Goal: Task Accomplishment & Management: Manage account settings

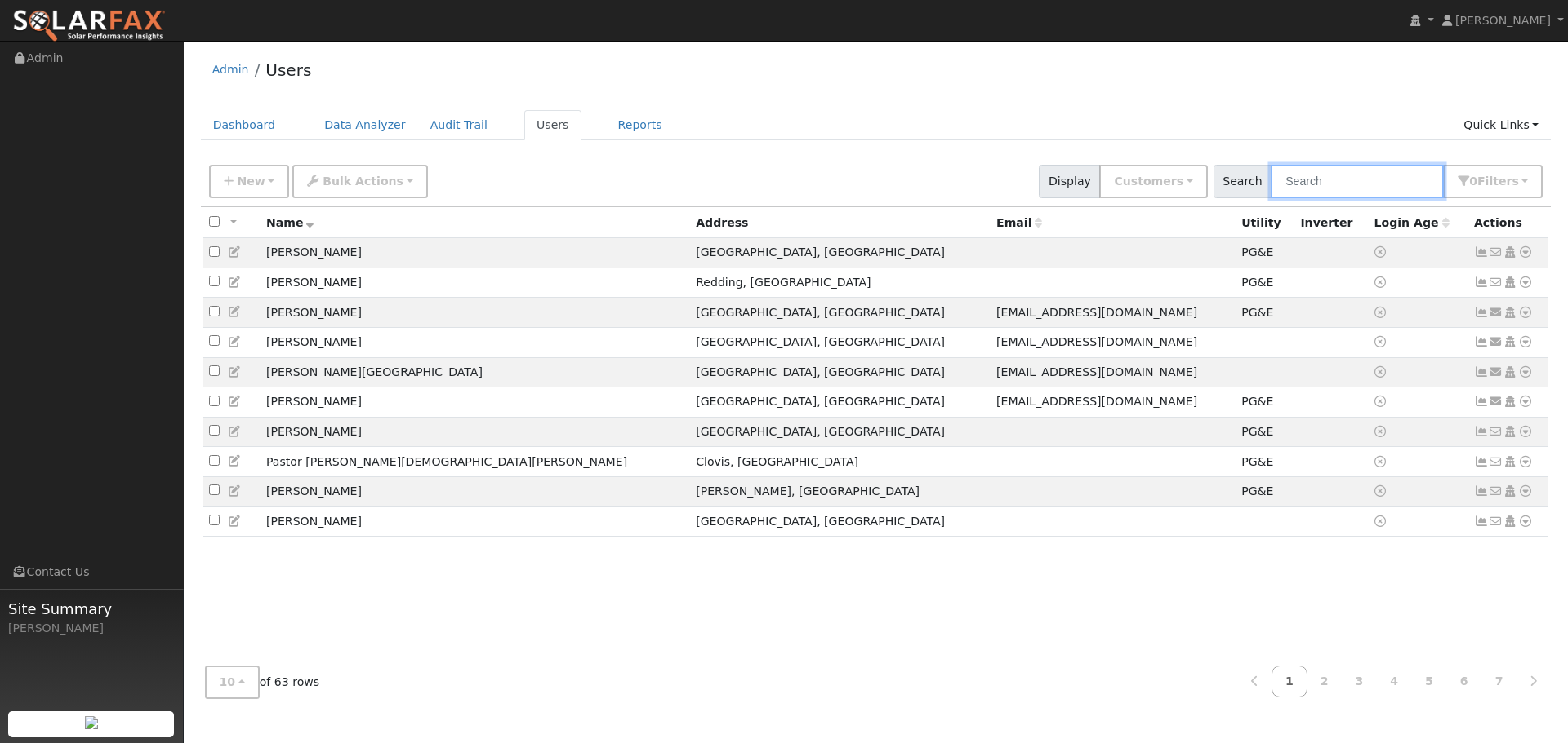
click at [1337, 176] on input "text" at bounding box center [1356, 181] width 173 height 33
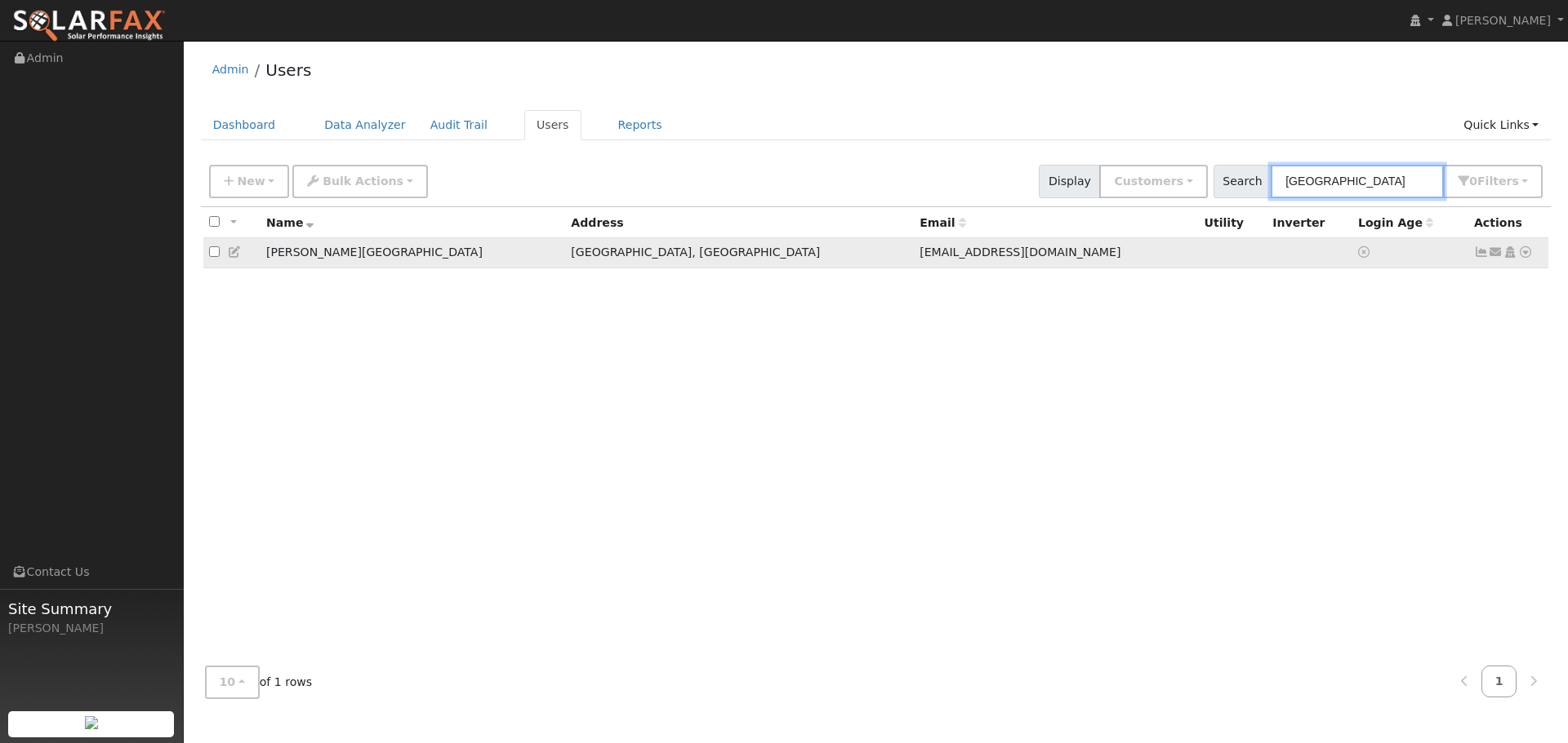
type input "[GEOGRAPHIC_DATA]"
click at [914, 252] on td "[EMAIL_ADDRESS][DOMAIN_NAME]" at bounding box center [1055, 253] width 284 height 30
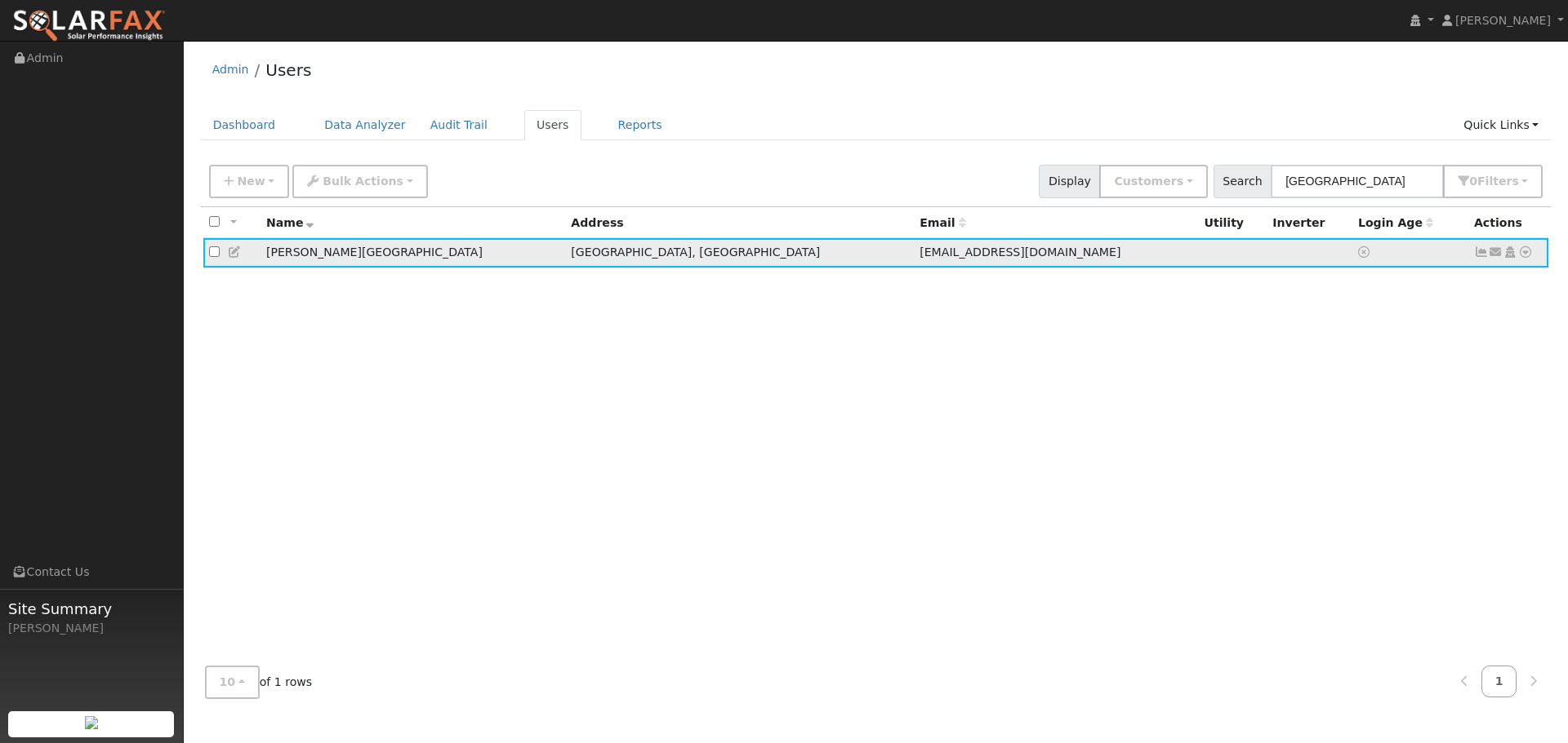
click at [210, 255] on input "checkbox" at bounding box center [214, 251] width 10 height 10
checkbox input "true"
click at [295, 256] on td "[PERSON_NAME][GEOGRAPHIC_DATA]" at bounding box center [412, 253] width 305 height 30
click at [914, 259] on td "[EMAIL_ADDRESS][DOMAIN_NAME]" at bounding box center [1055, 253] width 284 height 30
click at [1526, 257] on icon at bounding box center [1525, 252] width 15 height 11
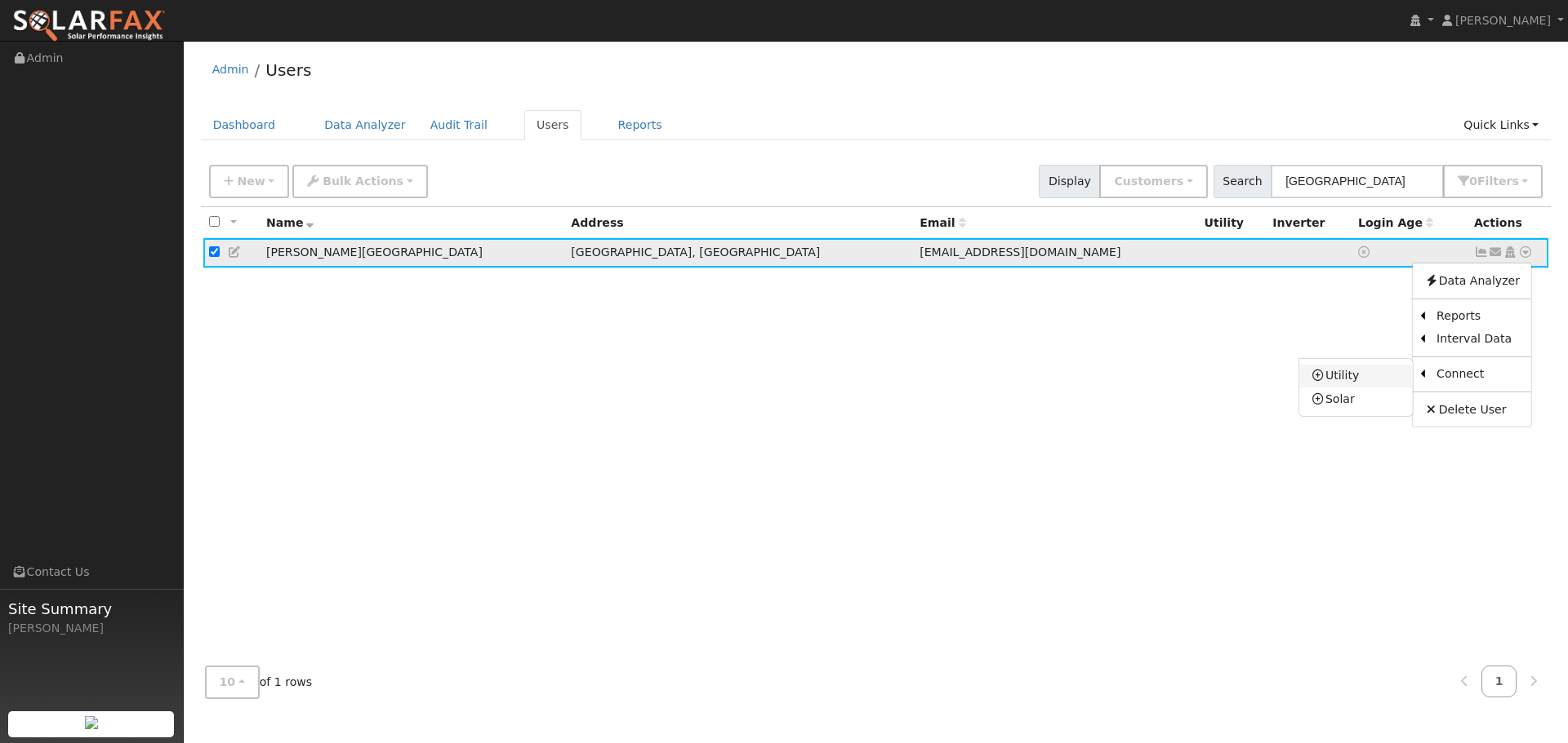
click at [1372, 378] on link "Utility" at bounding box center [1356, 376] width 113 height 23
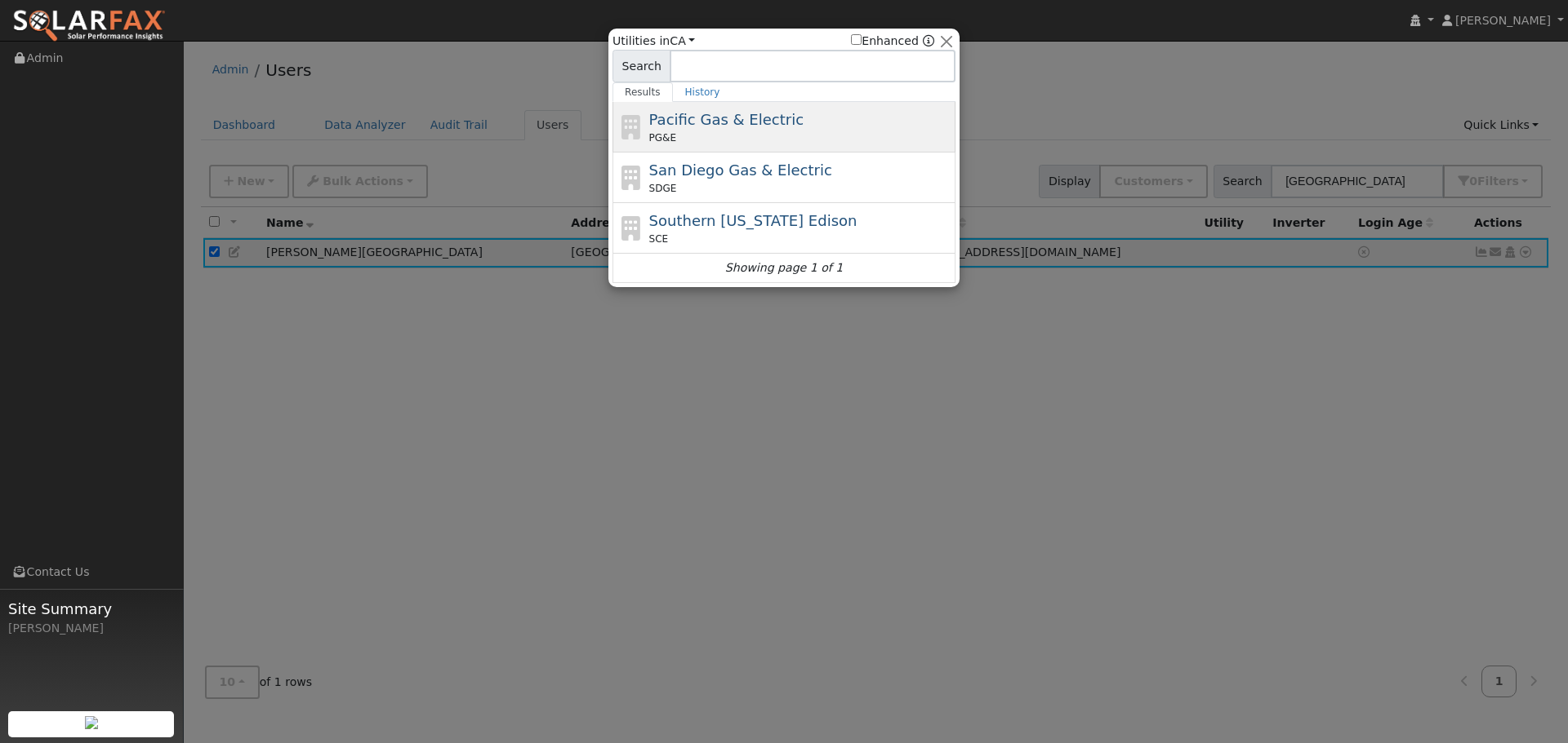
click at [781, 129] on div "Pacific Gas & Electric PG&E" at bounding box center [800, 127] width 303 height 37
